Goal: Transaction & Acquisition: Purchase product/service

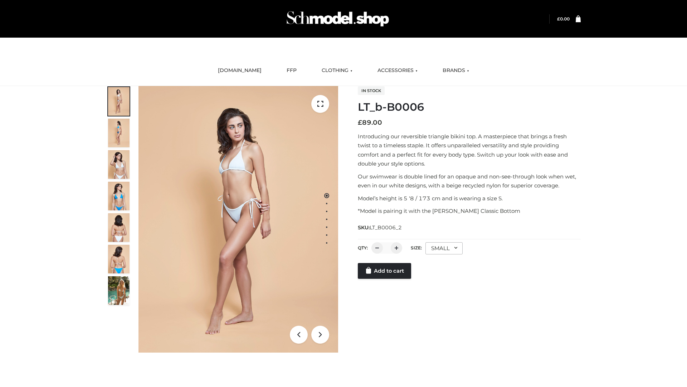
click at [385, 278] on link "Add to cart" at bounding box center [384, 271] width 53 height 16
